Goal: Check status

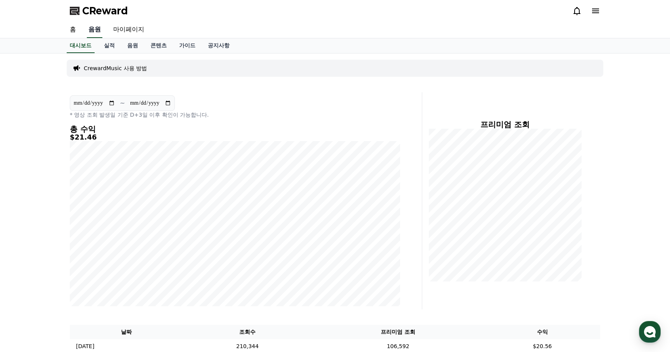
click at [91, 29] on link "음원" at bounding box center [95, 30] width 16 height 16
click at [106, 44] on link "실적" at bounding box center [109, 45] width 23 height 15
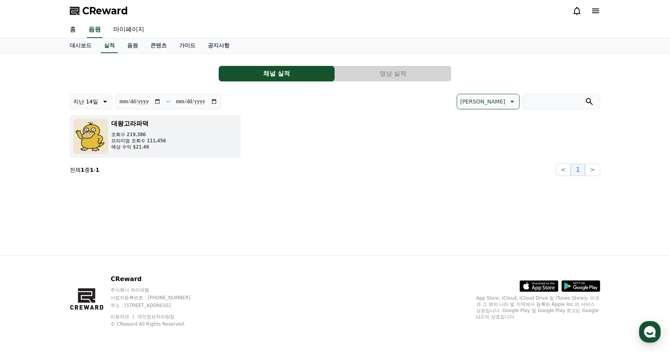
click at [196, 138] on button "[DEMOGRAPHIC_DATA] 조회수 219,386 프리미엄 조회수 111,456 예상 수익 $21.46" at bounding box center [155, 136] width 171 height 42
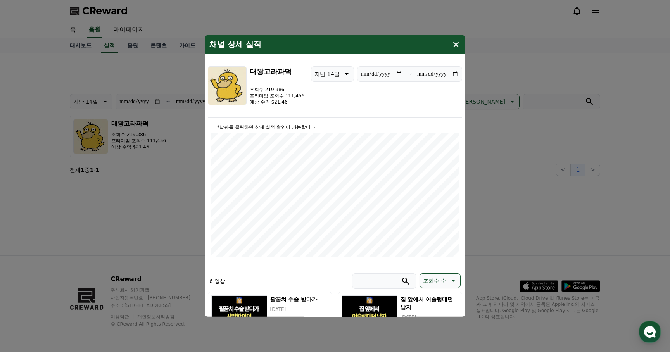
click at [452, 41] on icon "modal" at bounding box center [455, 44] width 9 height 9
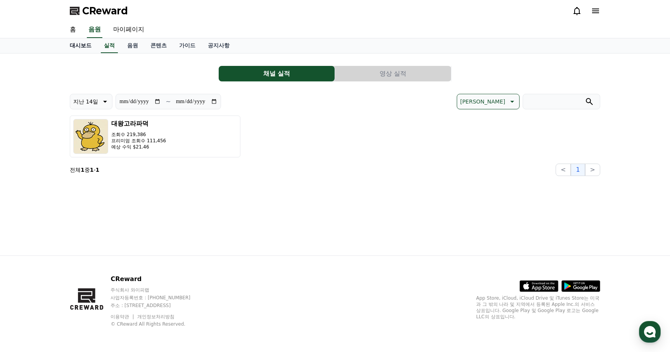
click at [75, 43] on link "대시보드" at bounding box center [81, 45] width 34 height 15
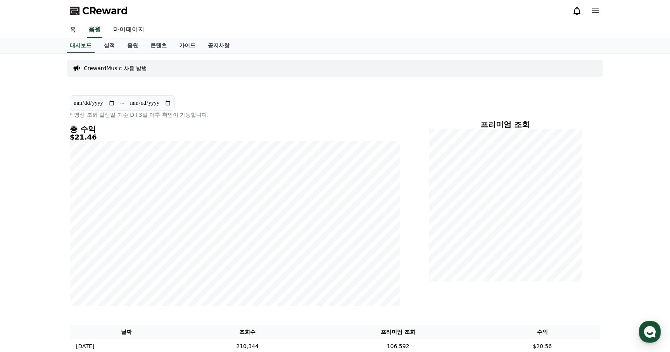
scroll to position [119, 0]
